Goal: Information Seeking & Learning: Learn about a topic

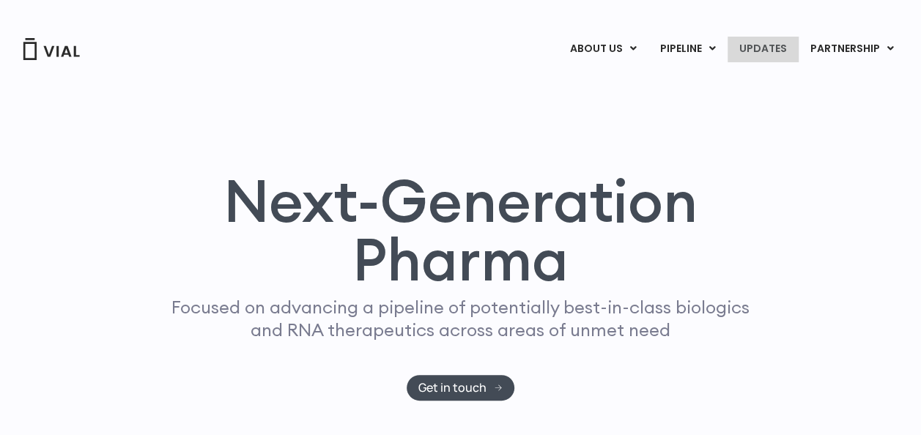
click at [756, 47] on link "UPDATES" at bounding box center [762, 49] width 70 height 25
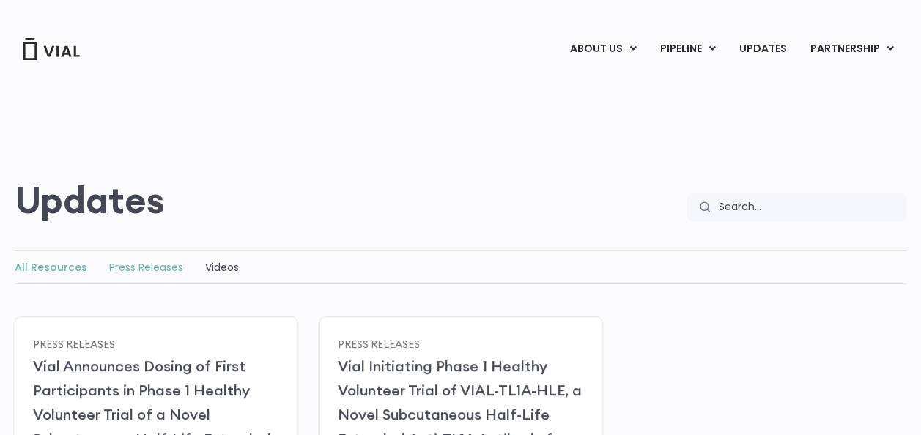
click at [134, 268] on link "Press Releases" at bounding box center [146, 267] width 74 height 15
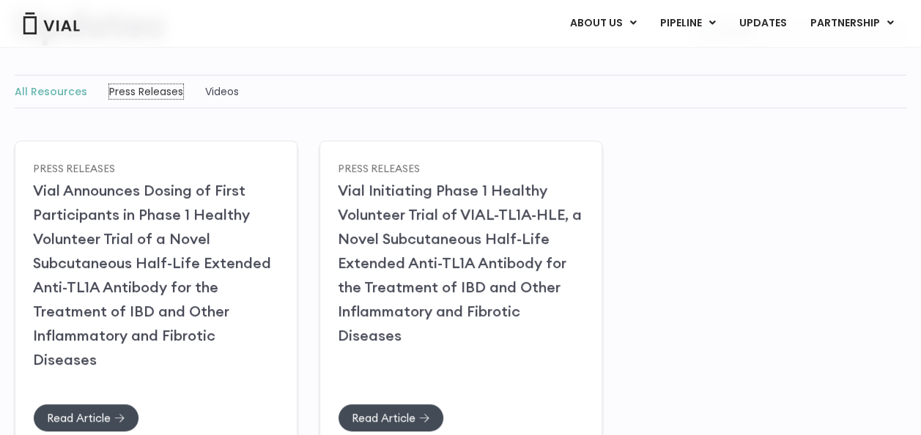
scroll to position [220, 0]
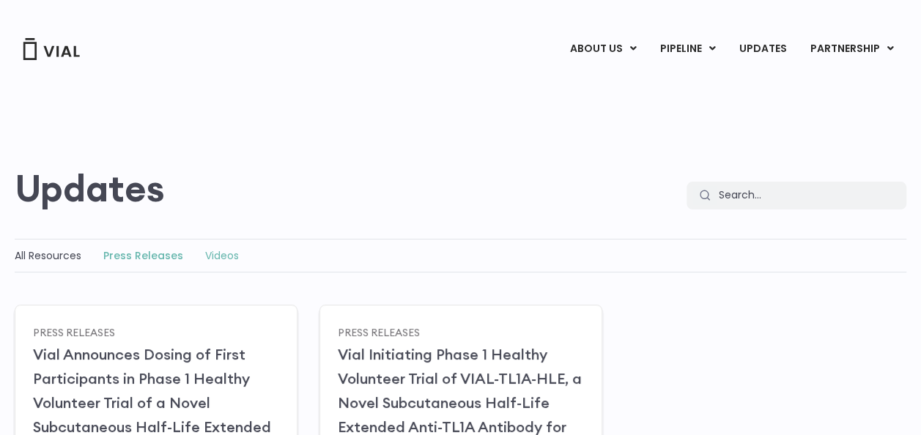
click at [217, 248] on link "Videos" at bounding box center [222, 255] width 34 height 15
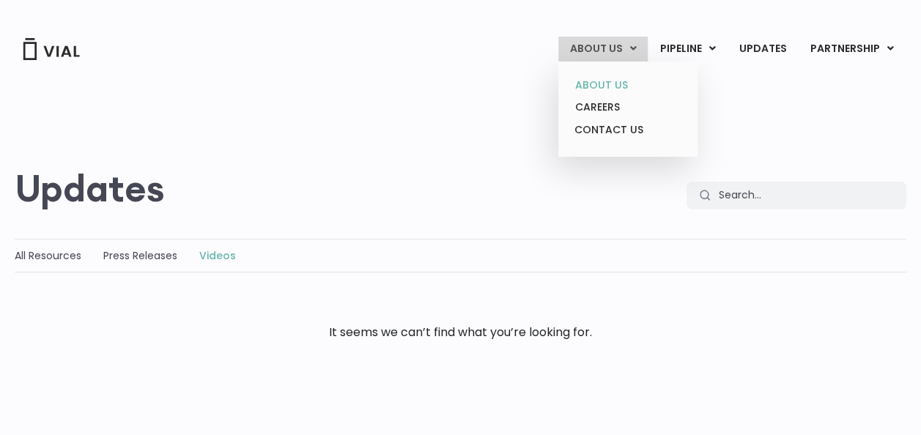
click at [629, 86] on link "ABOUT US" at bounding box center [627, 85] width 128 height 23
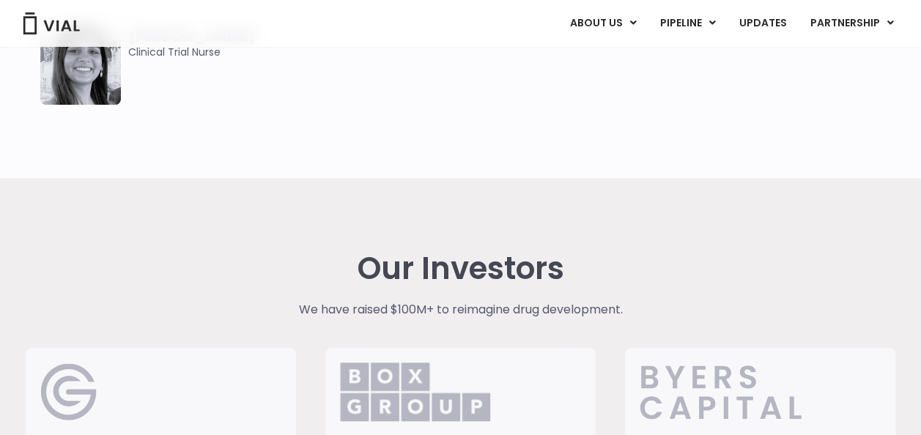
scroll to position [3443, 0]
